Goal: Task Accomplishment & Management: Manage account settings

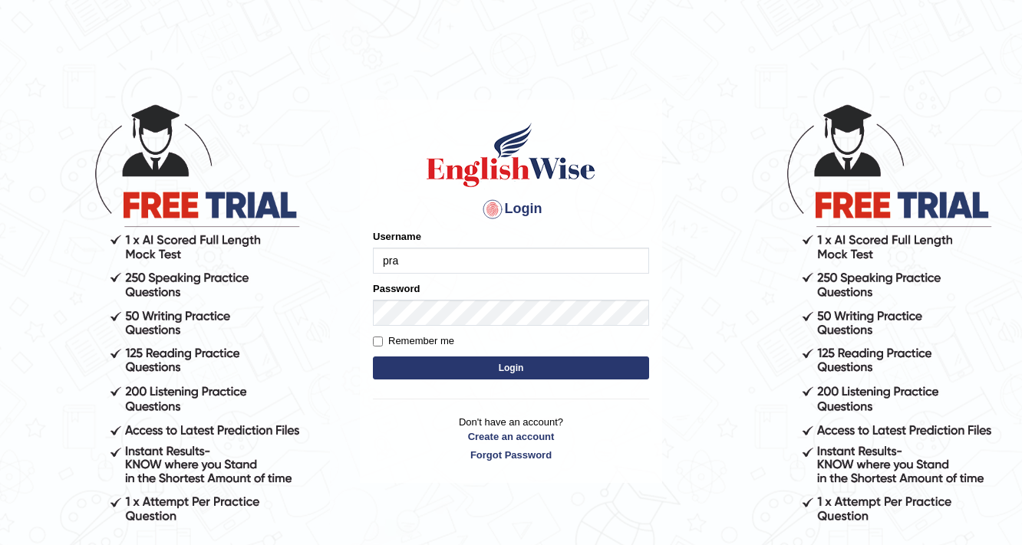
type input "prabhhsiirmansingh"
click at [569, 359] on button "Login" at bounding box center [511, 368] width 276 height 23
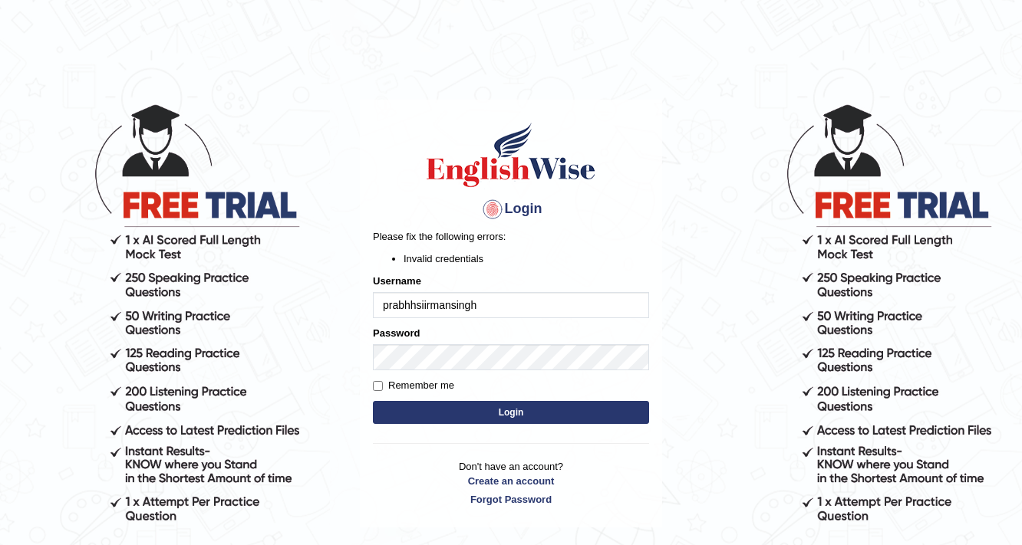
click at [560, 300] on input "prabhhsiirmansingh" at bounding box center [511, 305] width 276 height 26
click at [426, 305] on input "prabhhsiirmansingh" at bounding box center [511, 305] width 276 height 26
click at [430, 305] on input "prabhhsiirmansingh" at bounding box center [511, 305] width 276 height 26
type input "prabhhsiimansingh"
click at [373, 401] on button "Login" at bounding box center [511, 412] width 276 height 23
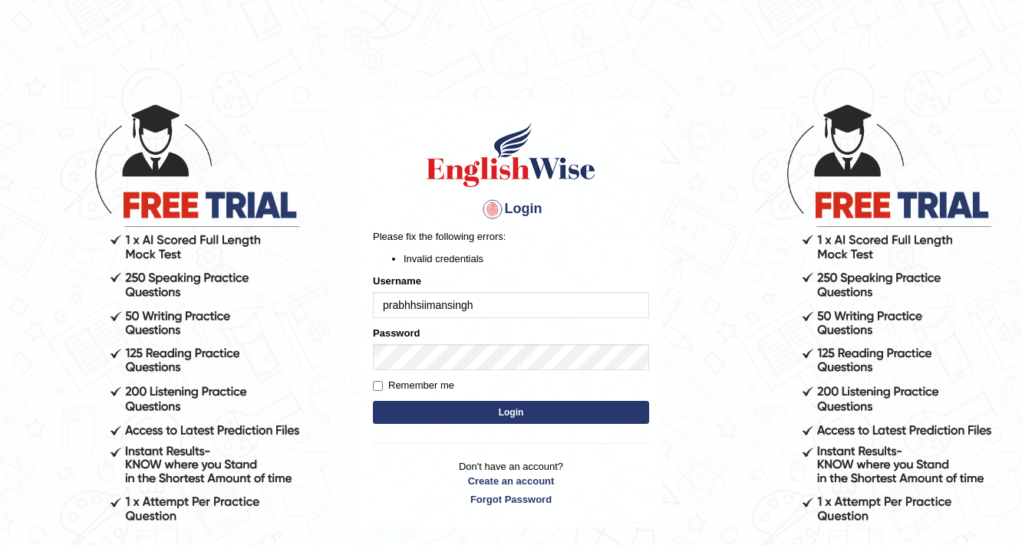
click at [536, 295] on input "prabhhsiimansingh" at bounding box center [511, 305] width 276 height 26
click at [535, 308] on input "prabhhsiimansingh" at bounding box center [511, 305] width 276 height 26
type input "p"
type input "prabhhsiimransingh"
click at [505, 411] on button "Login" at bounding box center [511, 412] width 276 height 23
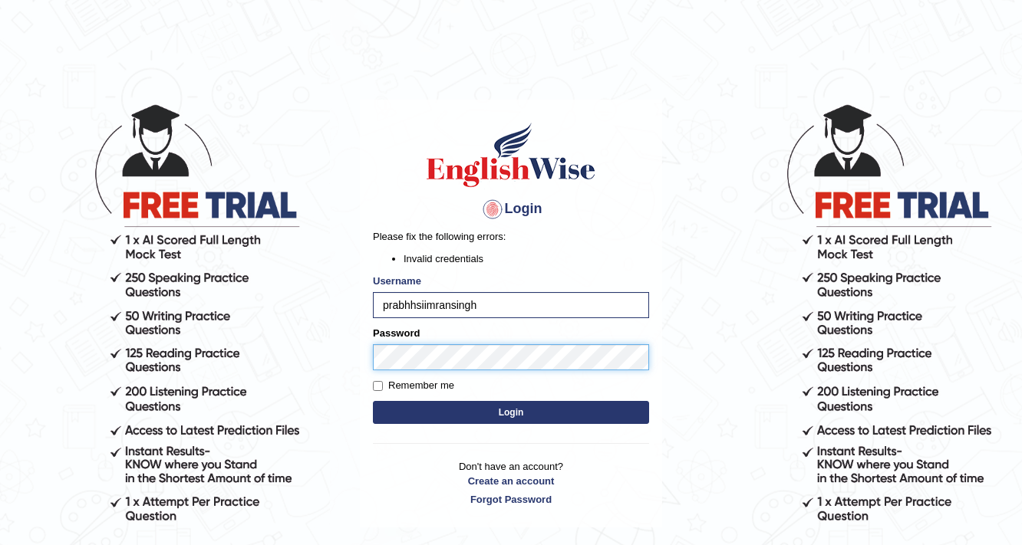
click at [373, 401] on button "Login" at bounding box center [511, 412] width 276 height 23
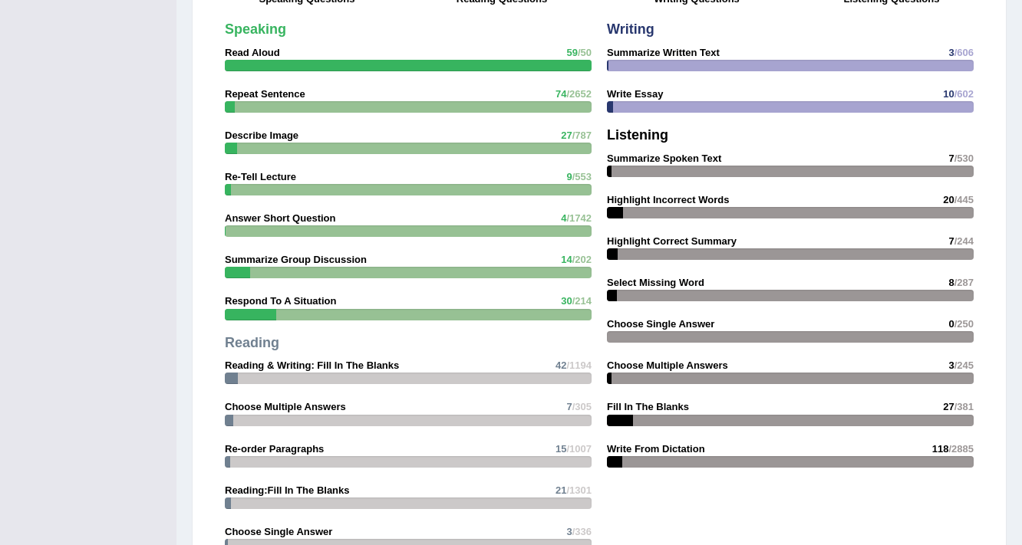
scroll to position [2191, 0]
